Goal: Transaction & Acquisition: Subscribe to service/newsletter

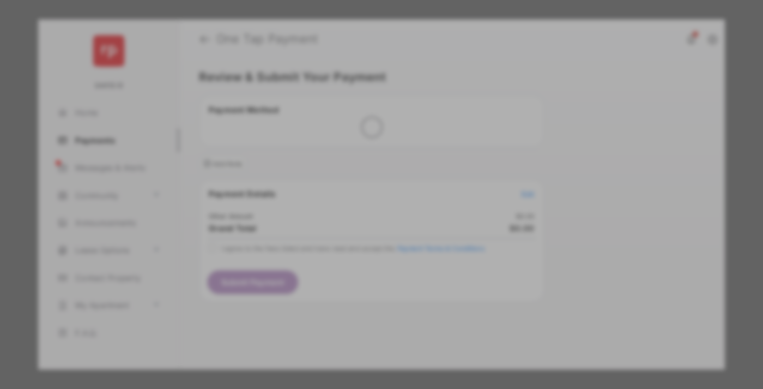
click at [361, 175] on div "Other Amount" at bounding box center [361, 184] width 177 height 19
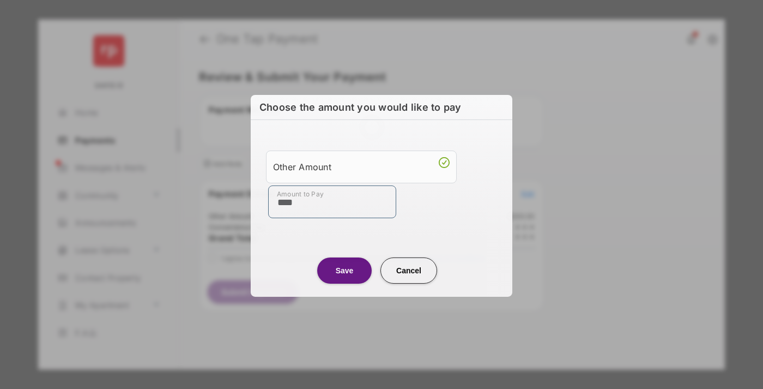
type input "****"
click at [344, 269] on button "Save" at bounding box center [344, 270] width 54 height 26
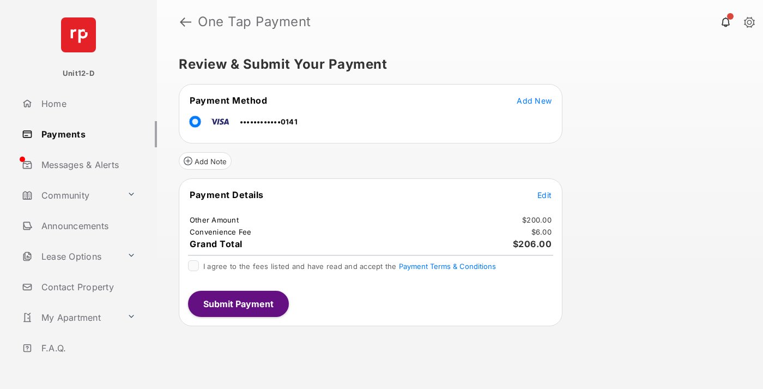
click at [238, 303] on button "Submit Payment" at bounding box center [238, 303] width 101 height 26
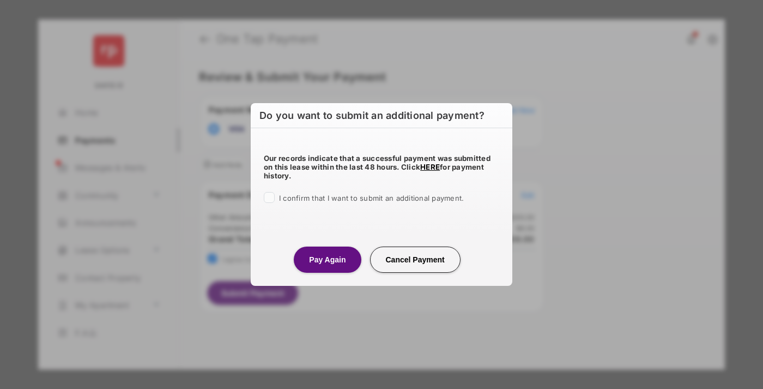
click at [327, 259] on button "Pay Again" at bounding box center [327, 259] width 67 height 26
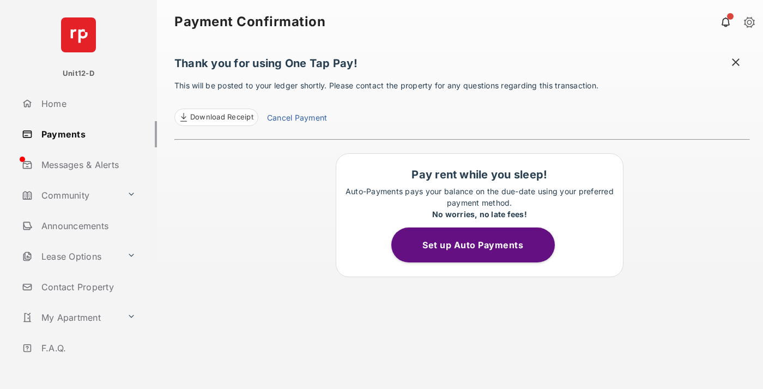
click at [479, 245] on button "Set up Auto Payments" at bounding box center [472, 244] width 163 height 35
